Goal: Check status: Check status

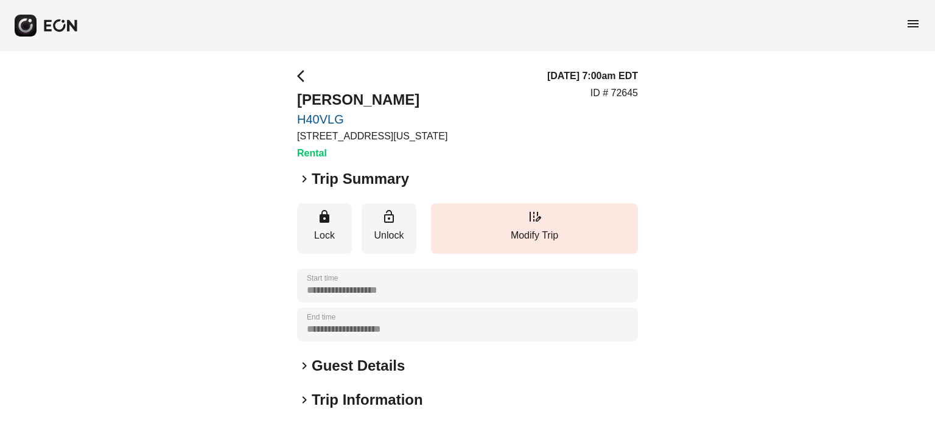
scroll to position [183, 0]
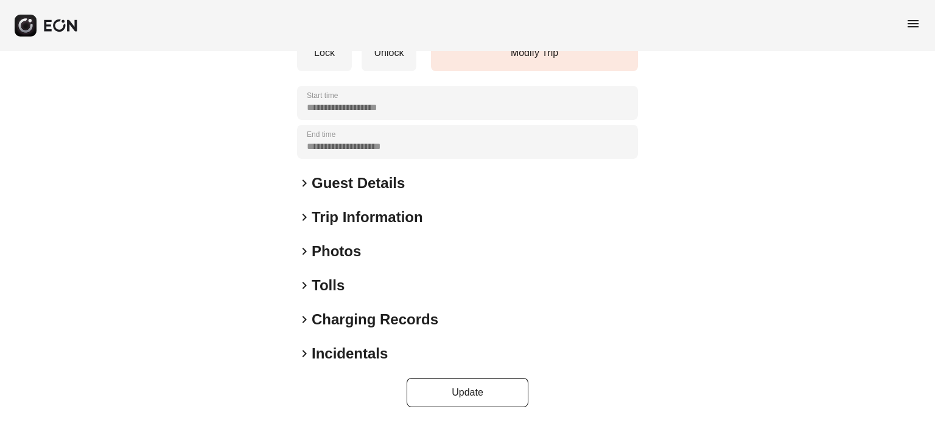
click at [334, 258] on h2 "Photos" at bounding box center [336, 251] width 49 height 19
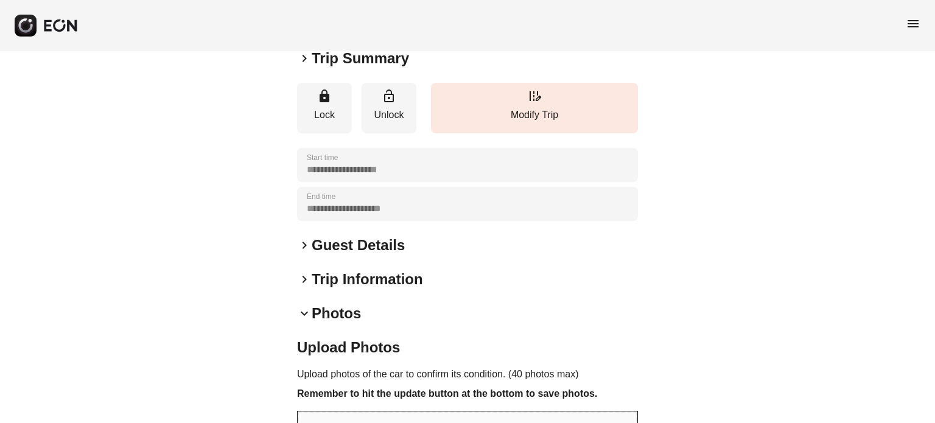
scroll to position [0, 0]
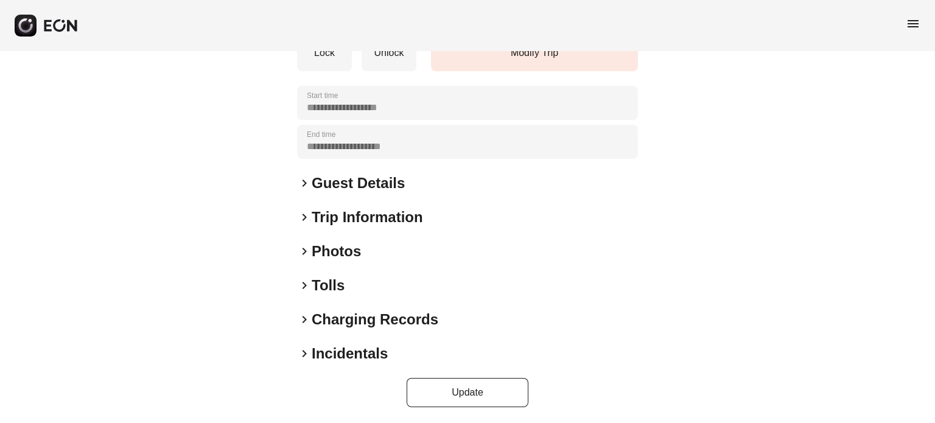
scroll to position [61, 0]
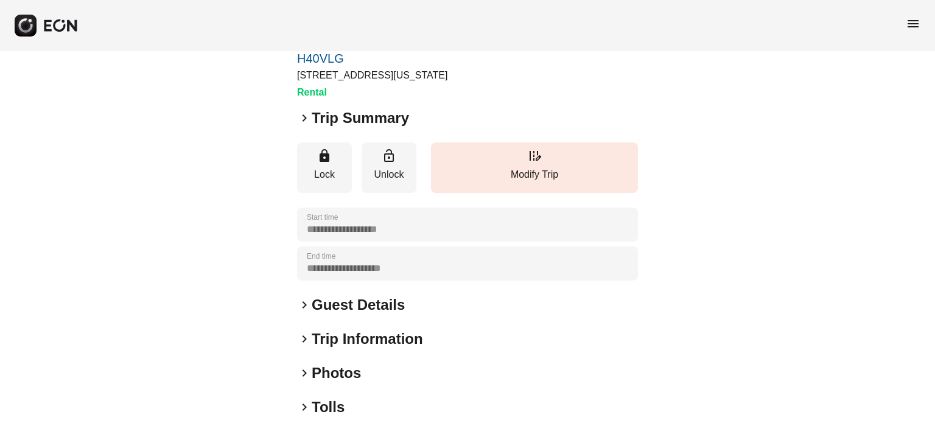
click at [358, 116] on h2 "Trip Summary" at bounding box center [360, 117] width 97 height 19
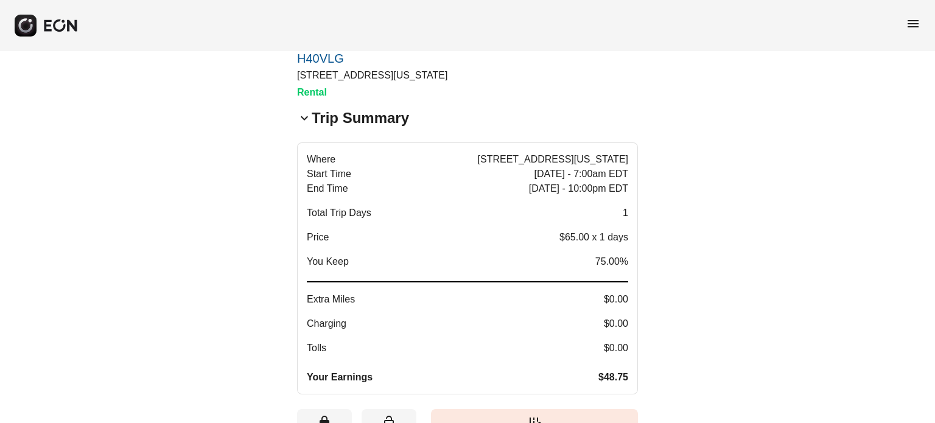
drag, startPoint x: 556, startPoint y: 235, endPoint x: 605, endPoint y: 239, distance: 49.5
click at [605, 239] on div "Price $65.00 x 1 days" at bounding box center [467, 237] width 321 height 15
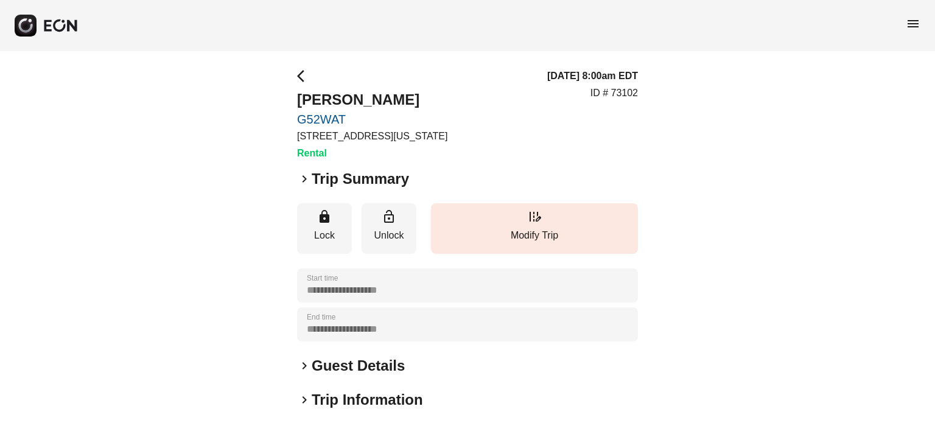
click at [339, 177] on h2 "Trip Summary" at bounding box center [360, 178] width 97 height 19
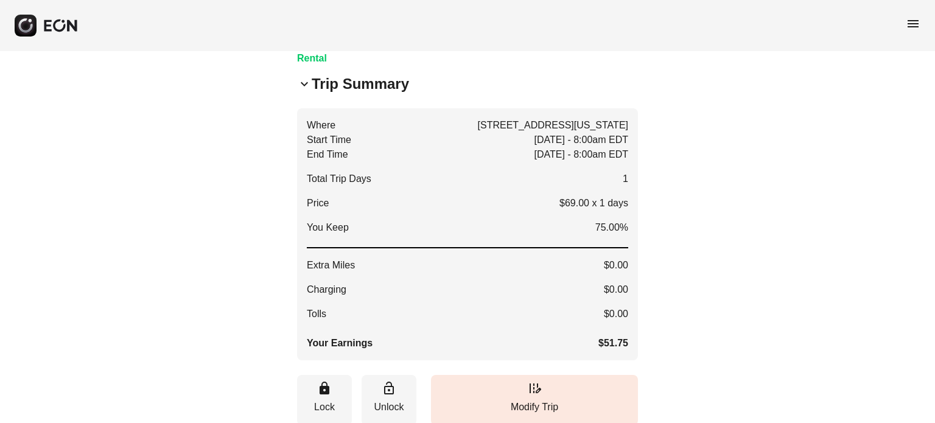
scroll to position [122, 0]
